Goal: Information Seeking & Learning: Learn about a topic

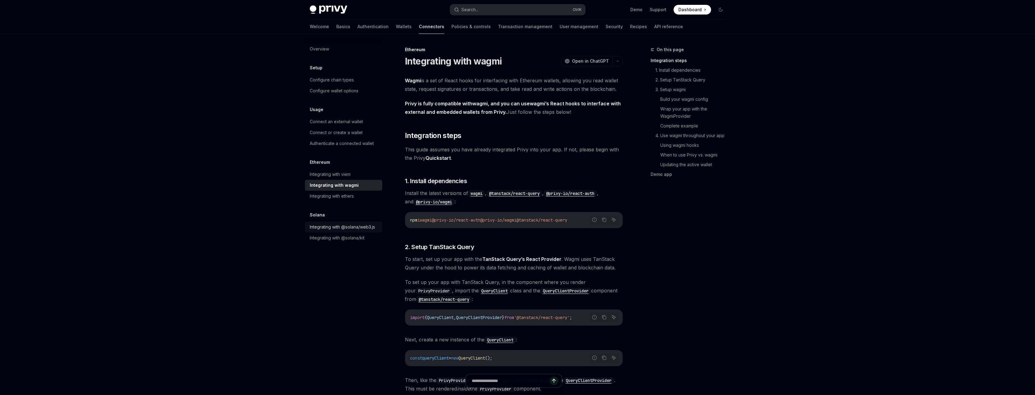
click at [356, 228] on div "Integrating with @solana/web3.js" at bounding box center [342, 226] width 65 height 7
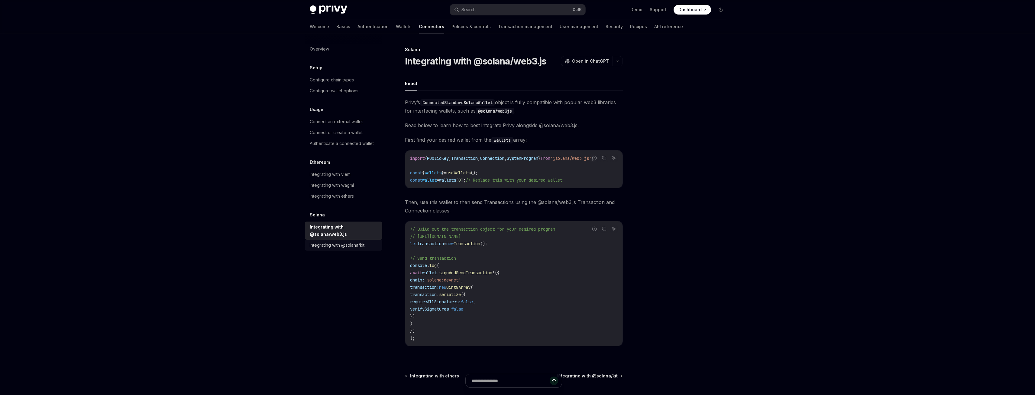
click at [354, 241] on div "Integrating with @solana/kit" at bounding box center [337, 244] width 55 height 7
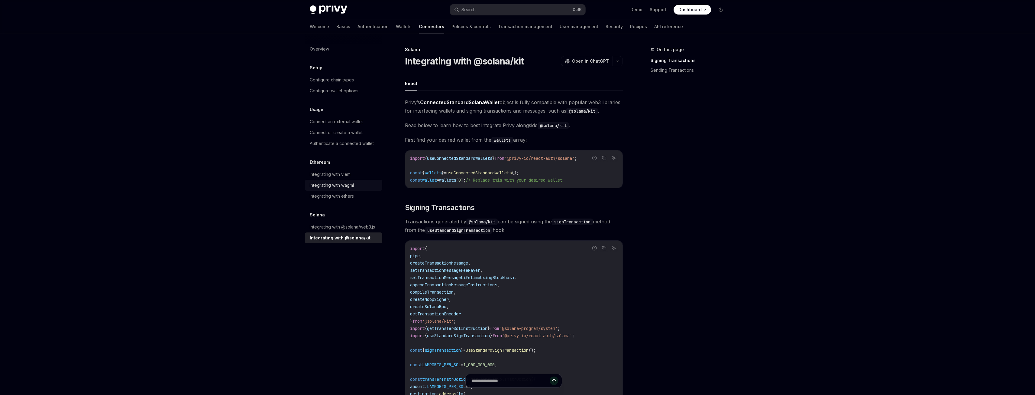
click at [348, 186] on div "Integrating with wagmi" at bounding box center [332, 184] width 44 height 7
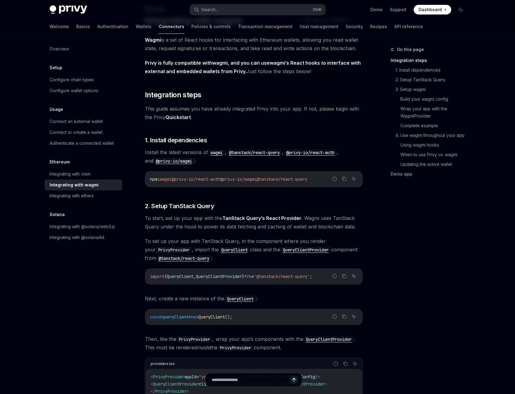
scroll to position [30, 0]
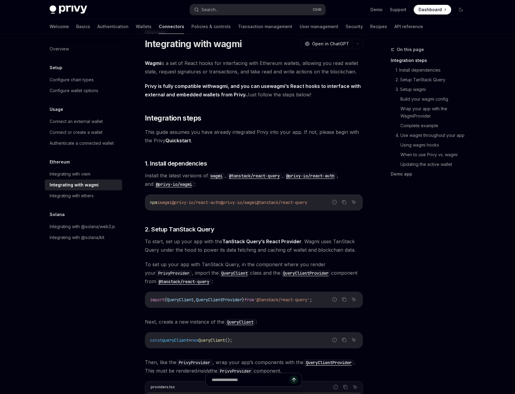
scroll to position [0, 0]
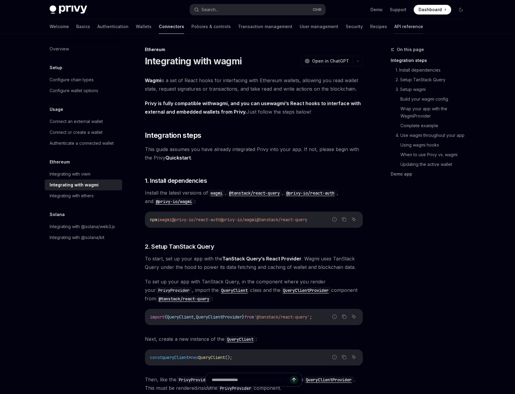
click at [394, 27] on link "API reference" at bounding box center [408, 26] width 29 height 15
click at [66, 47] on div "Overview" at bounding box center [59, 48] width 19 height 7
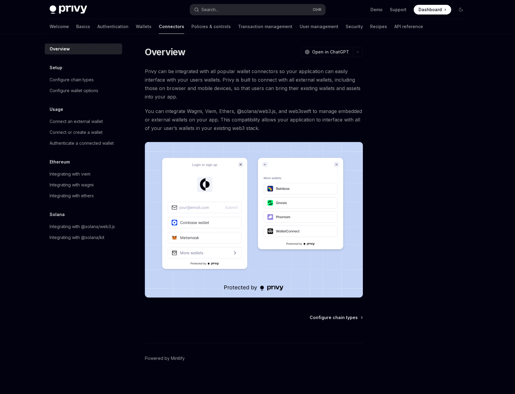
type textarea "*"
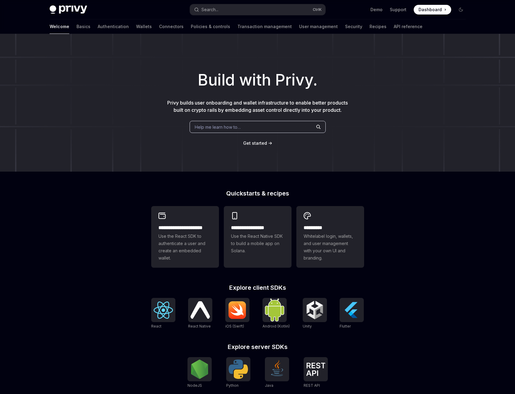
click at [437, 11] on span "Dashboard" at bounding box center [429, 10] width 23 height 6
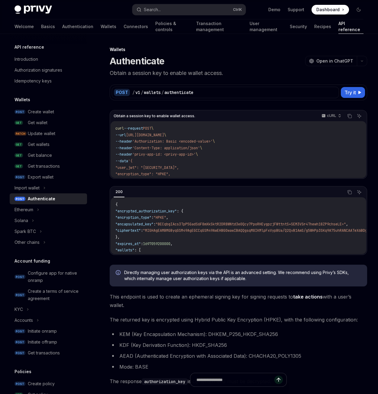
type textarea "*"
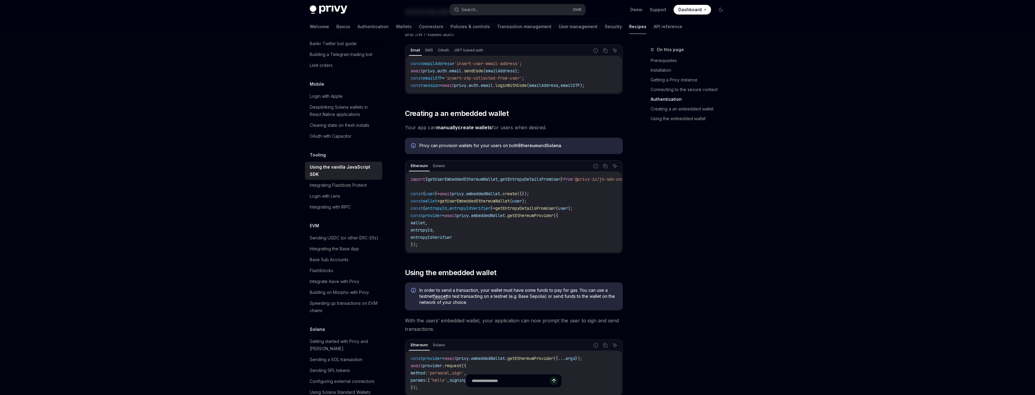
scroll to position [575, 0]
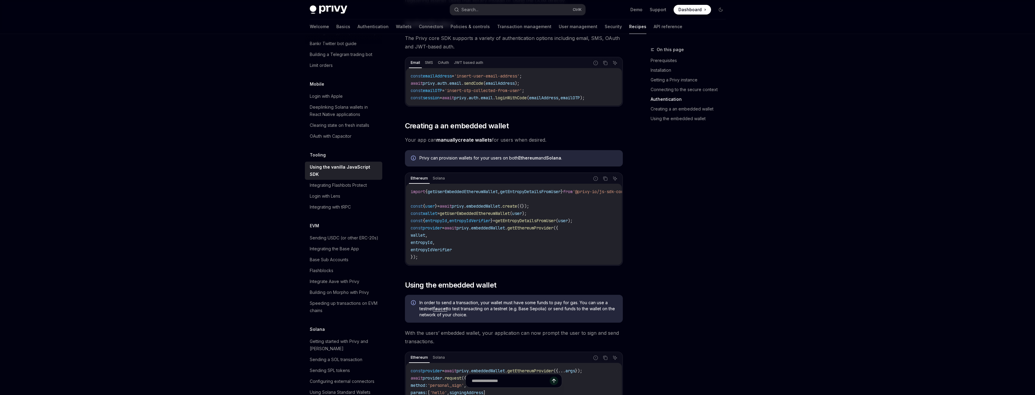
drag, startPoint x: 508, startPoint y: 264, endPoint x: 538, endPoint y: 264, distance: 30.5
click at [538, 264] on div "import { getUserEmbeddedEthereumWallet , getEntropyDetailsFromUser } from '@pri…" at bounding box center [514, 224] width 216 height 81
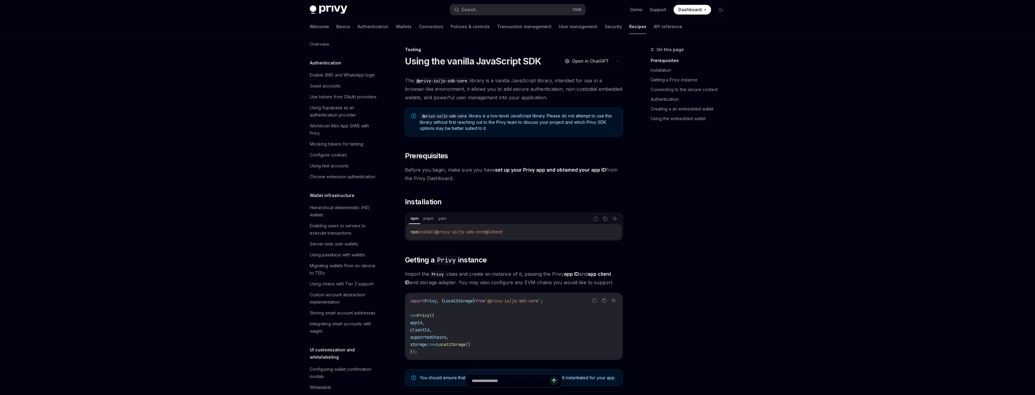
scroll to position [0, 0]
click at [605, 28] on link "Security" at bounding box center [613, 26] width 17 height 15
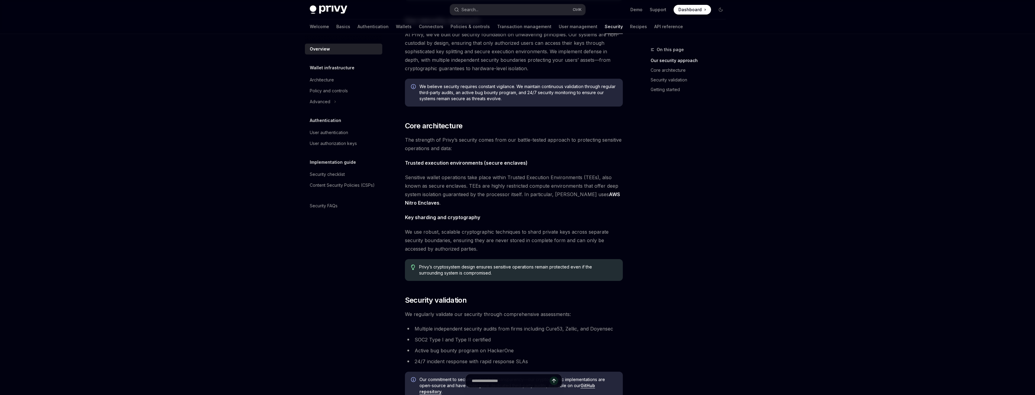
scroll to position [30, 0]
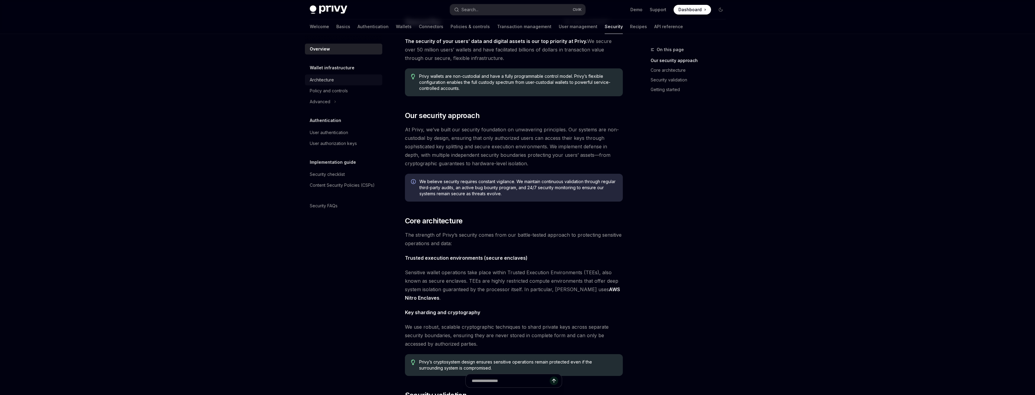
click at [333, 77] on div "Architecture" at bounding box center [322, 79] width 24 height 7
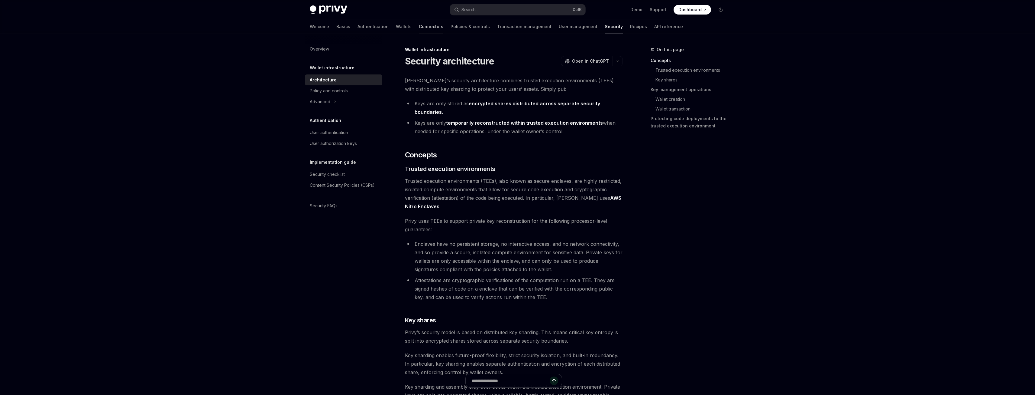
click at [419, 24] on link "Connectors" at bounding box center [431, 26] width 24 height 15
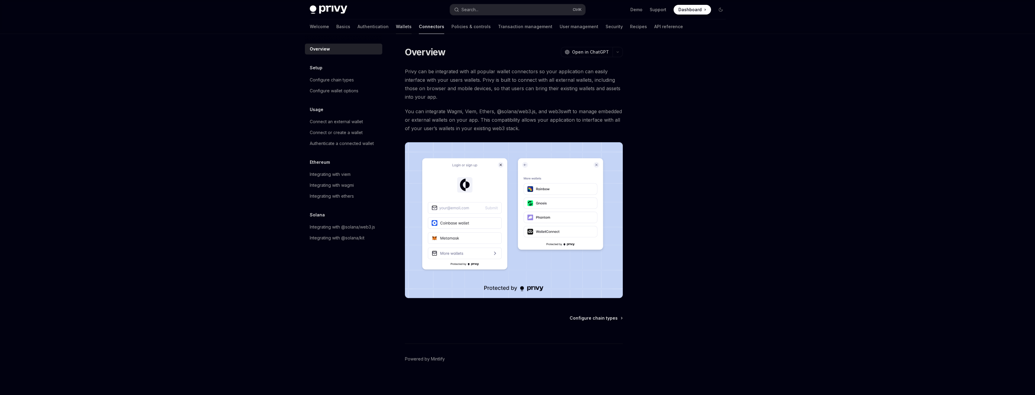
click at [396, 31] on link "Wallets" at bounding box center [404, 26] width 16 height 15
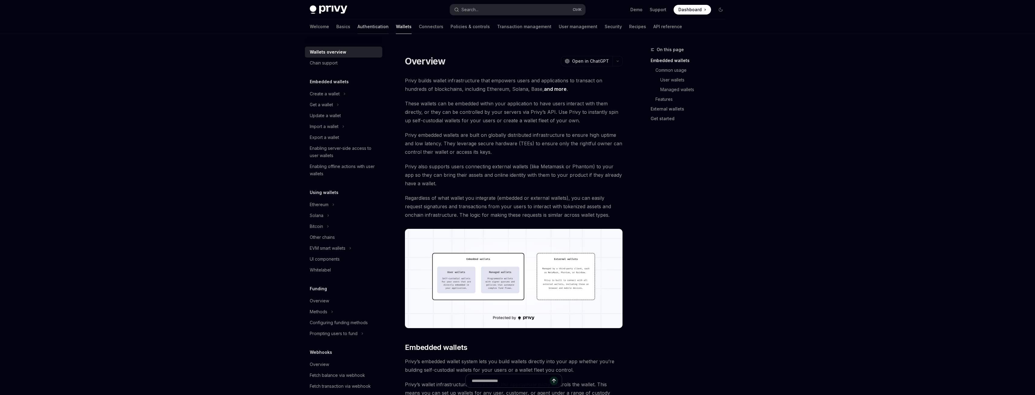
click at [358, 32] on link "Authentication" at bounding box center [373, 26] width 31 height 15
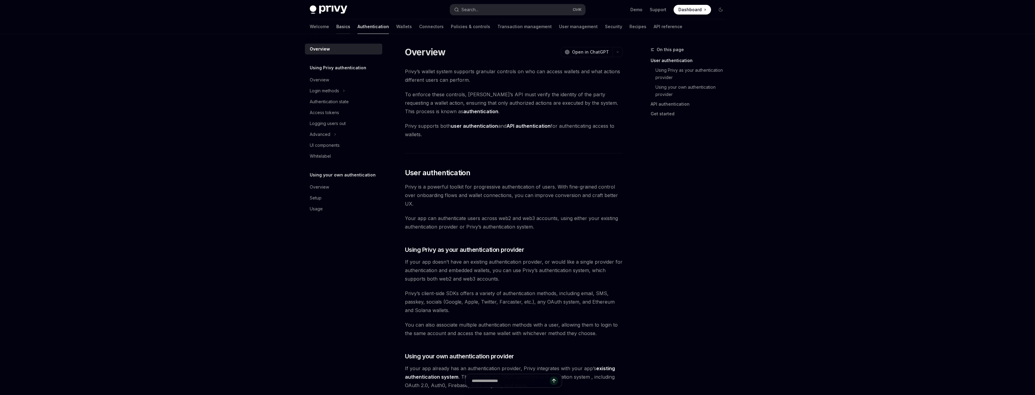
click at [336, 28] on link "Basics" at bounding box center [343, 26] width 14 height 15
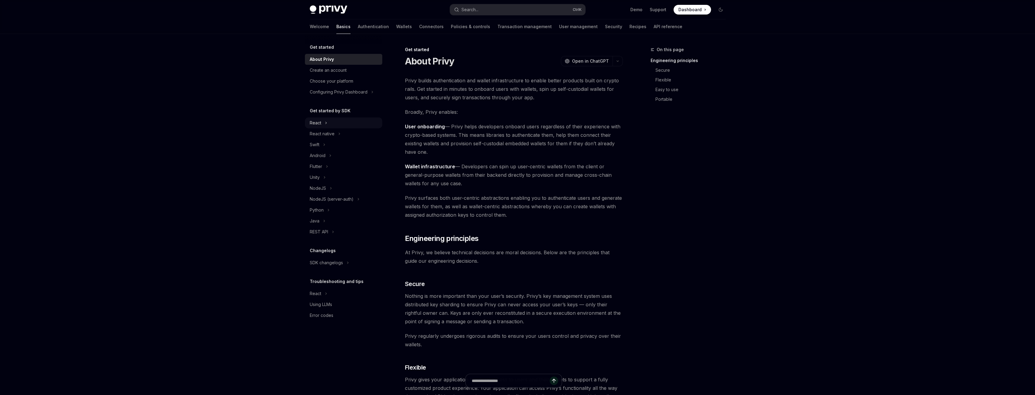
click at [316, 125] on div "React" at bounding box center [315, 122] width 11 height 7
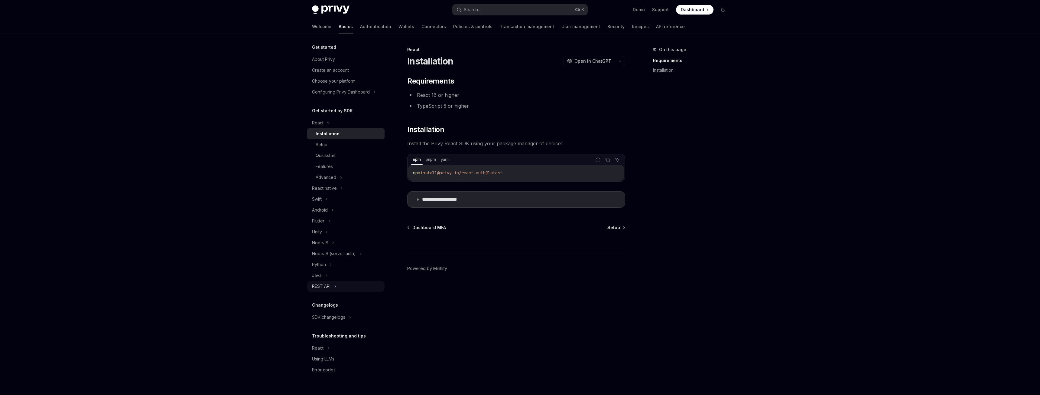
click at [324, 284] on div "REST API" at bounding box center [321, 285] width 18 height 7
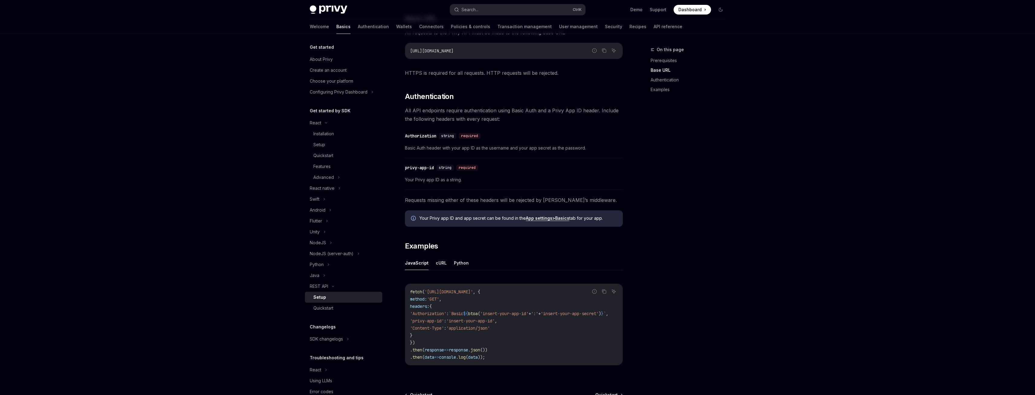
scroll to position [181, 0]
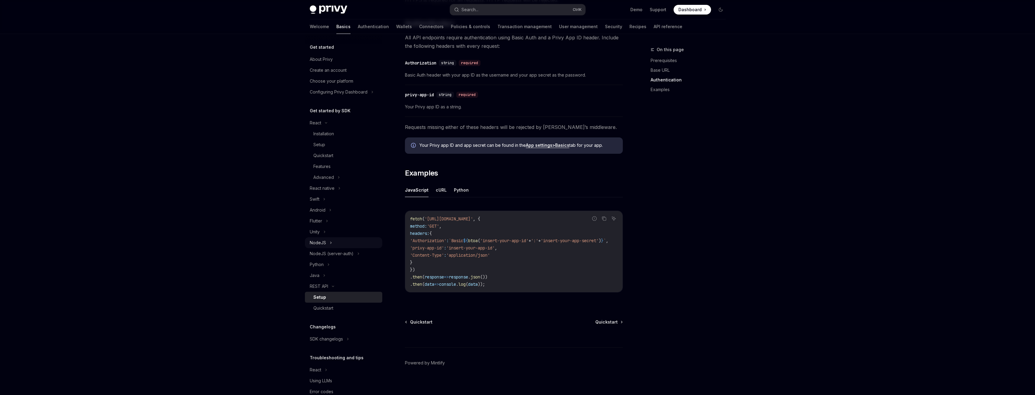
click at [330, 240] on icon at bounding box center [331, 242] width 2 height 7
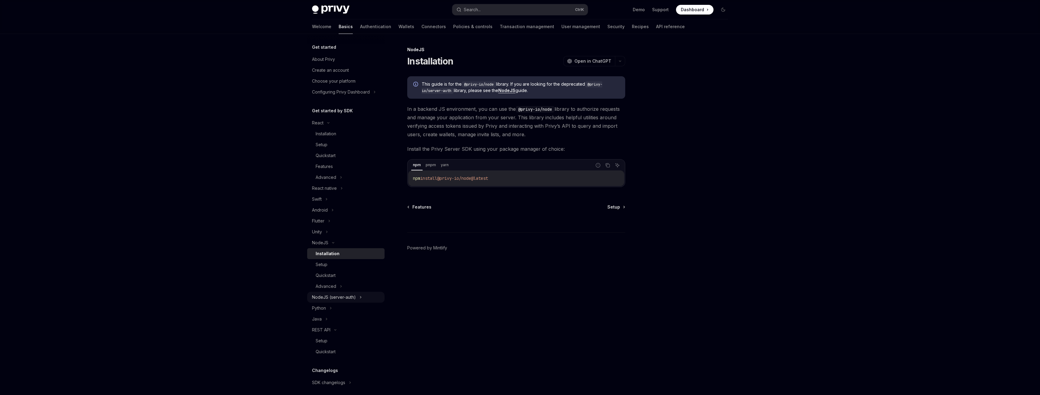
click at [353, 296] on div "NodeJS (server-auth)" at bounding box center [334, 296] width 44 height 7
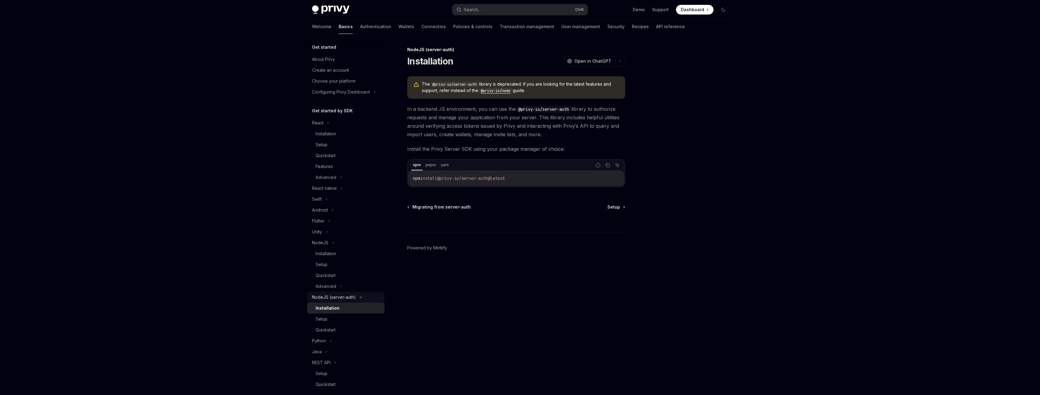
click at [342, 294] on div "NodeJS (server-auth)" at bounding box center [334, 296] width 44 height 7
click at [333, 242] on icon at bounding box center [333, 242] width 7 height 2
click at [330, 267] on div "Installation" at bounding box center [328, 264] width 24 height 7
type textarea "*"
